Goal: Task Accomplishment & Management: Manage account settings

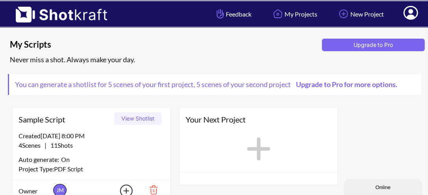
click at [414, 10] on icon at bounding box center [410, 13] width 15 height 14
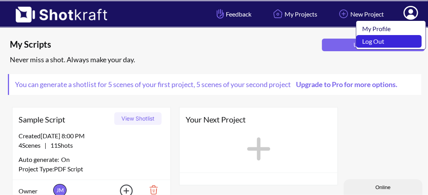
click at [397, 41] on link "Log Out" at bounding box center [388, 41] width 65 height 13
